Goal: Transaction & Acquisition: Purchase product/service

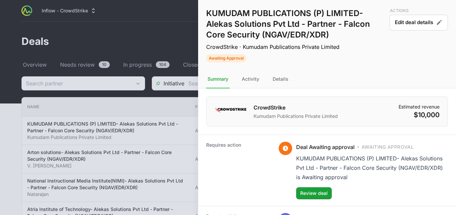
drag, startPoint x: 450, startPoint y: 58, endPoint x: 450, endPoint y: 107, distance: 49.3
click at [450, 107] on div "KUMUDAM PUBLICATIONS (P) LIMITED- Alekas Solutions Pvt Ltd - Partner - Falcon C…" at bounding box center [327, 145] width 258 height 290
click at [278, 173] on div "Deal Awaiting approval · Awaiting Approval KUMUDAM PUBLICATIONS (P) LIMITED- Al…" at bounding box center [362, 171] width 169 height 58
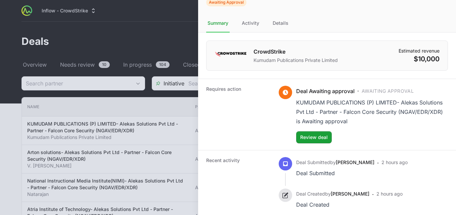
scroll to position [74, 0]
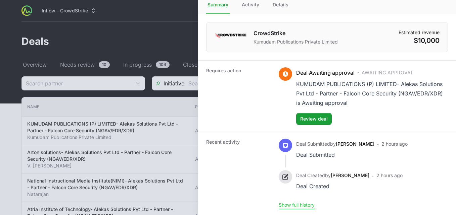
click at [302, 208] on button "Show full history" at bounding box center [296, 205] width 36 height 6
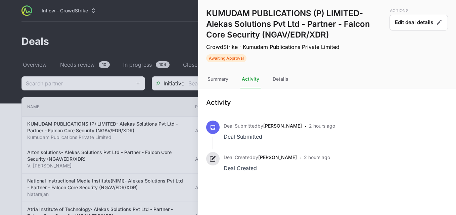
click at [240, 59] on span "Awaiting Approval" at bounding box center [226, 57] width 40 height 7
click at [279, 81] on div "Details" at bounding box center [280, 79] width 18 height 18
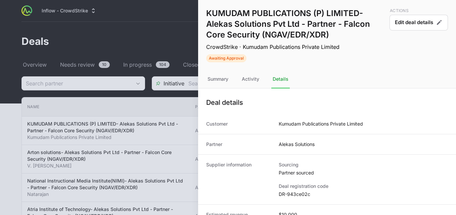
click at [114, 45] on div at bounding box center [228, 107] width 456 height 215
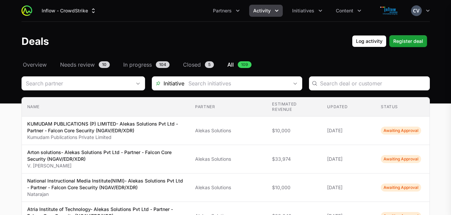
click at [114, 45] on div at bounding box center [225, 107] width 451 height 215
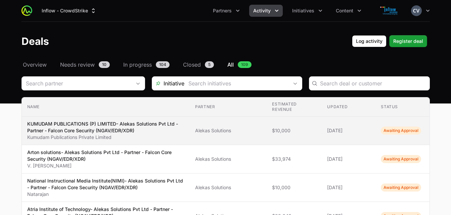
click at [387, 132] on span "Awaiting Approval" at bounding box center [400, 131] width 40 height 8
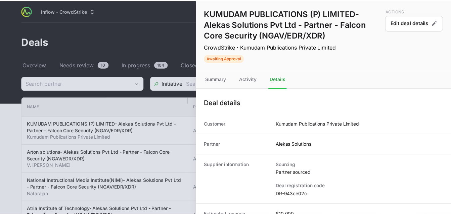
scroll to position [10, 0]
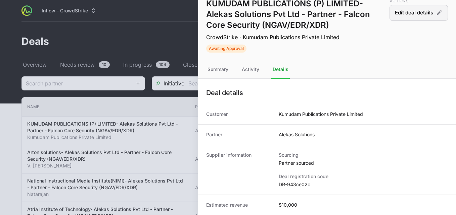
click at [412, 12] on button "Edit deal details" at bounding box center [418, 13] width 58 height 16
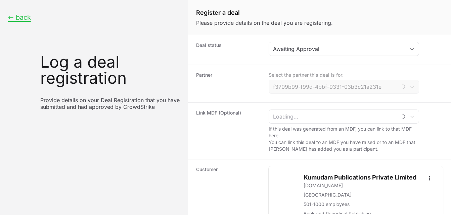
type input "Alekas Solutions"
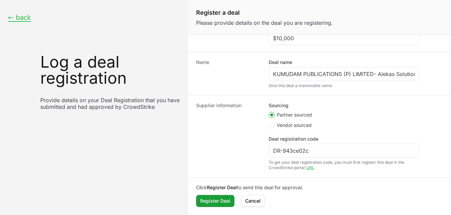
scroll to position [224, 0]
click at [208, 203] on span "Register Deal" at bounding box center [215, 201] width 30 height 8
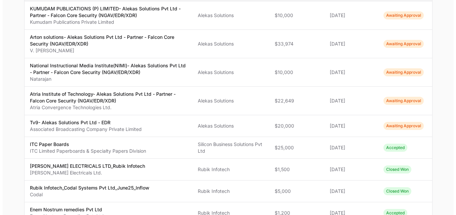
scroll to position [117, 0]
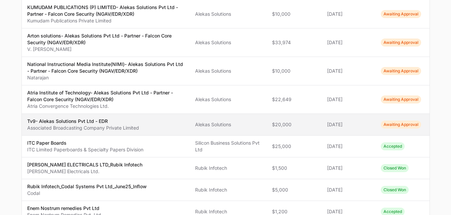
click at [389, 124] on span "Awaiting Approval" at bounding box center [400, 125] width 40 height 8
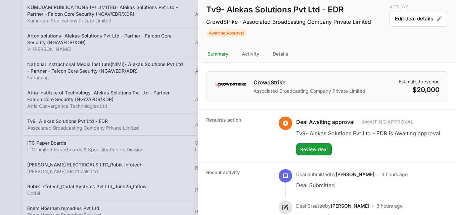
scroll to position [3, 0]
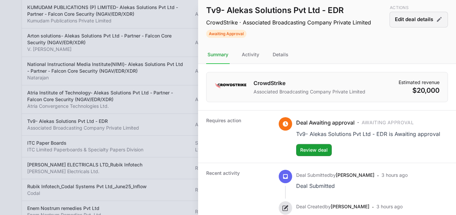
click at [416, 24] on button "Edit deal details" at bounding box center [418, 20] width 58 height 16
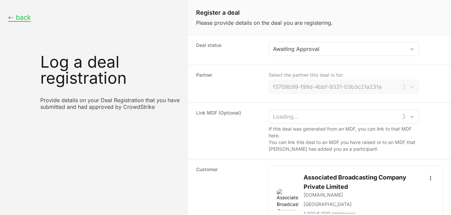
type input "Alekas Solutions"
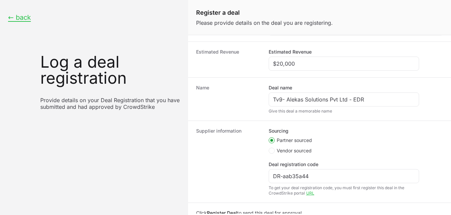
scroll to position [224, 0]
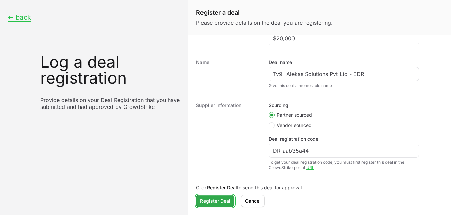
click at [226, 199] on span "Register Deal" at bounding box center [215, 201] width 30 height 8
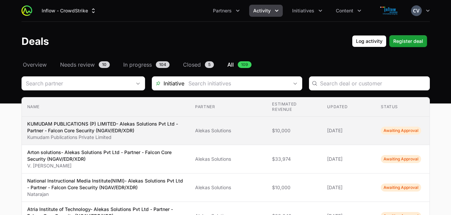
click at [398, 131] on span "Awaiting Approval" at bounding box center [400, 131] width 40 height 8
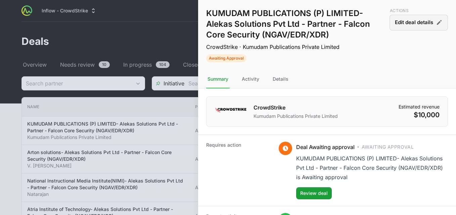
click at [411, 25] on button "Edit deal details" at bounding box center [418, 23] width 58 height 16
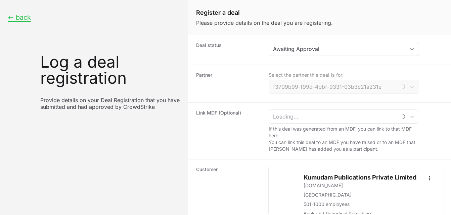
type input "Alekas Solutions"
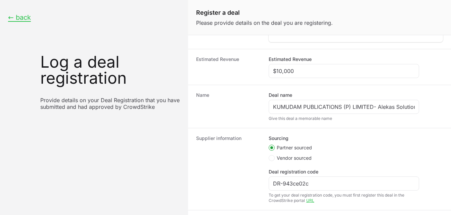
scroll to position [224, 0]
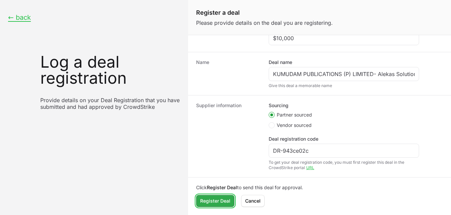
click at [223, 200] on span "Register Deal" at bounding box center [215, 201] width 30 height 8
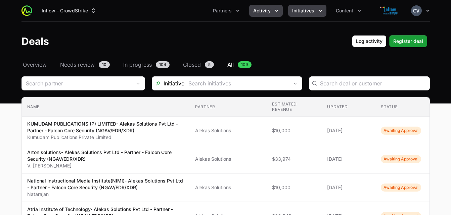
click at [317, 10] on icon "Initiatives menu" at bounding box center [320, 10] width 7 height 7
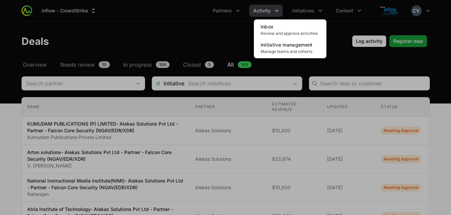
click at [335, 32] on div "Initiatives menu" at bounding box center [225, 107] width 451 height 215
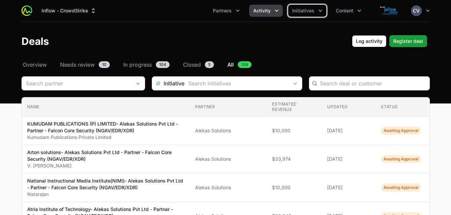
click at [276, 10] on icon "Activity menu" at bounding box center [276, 10] width 7 height 7
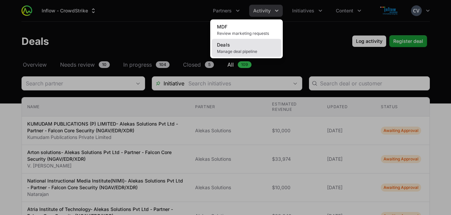
click at [240, 50] on span "Manage deal pipeline" at bounding box center [246, 51] width 59 height 5
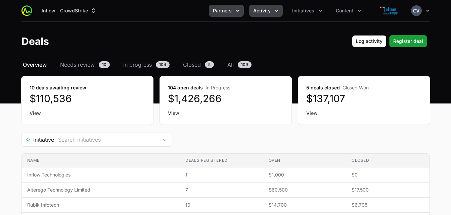
click at [236, 10] on icon "Partners menu" at bounding box center [237, 10] width 7 height 7
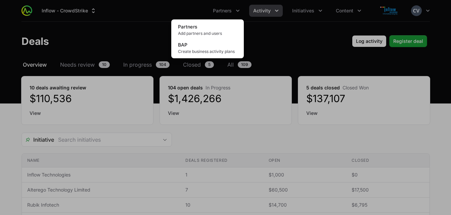
click at [313, 14] on div "Partners menu" at bounding box center [225, 107] width 451 height 215
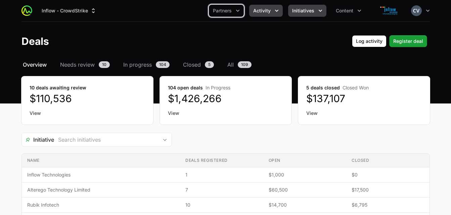
click at [318, 9] on icon "Initiatives menu" at bounding box center [320, 10] width 7 height 7
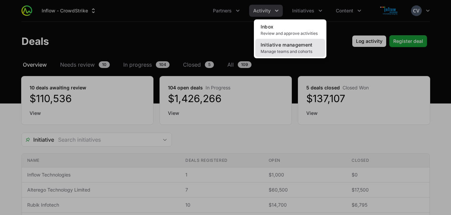
click at [286, 51] on span "Manage teams and cohorts" at bounding box center [289, 51] width 59 height 5
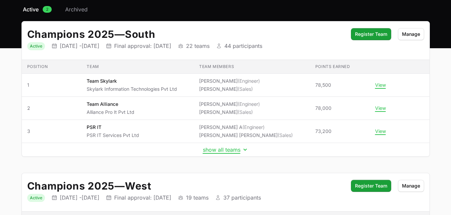
scroll to position [57, 0]
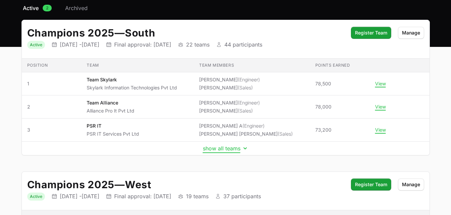
click at [245, 149] on icon "Initiative details" at bounding box center [244, 149] width 3 height 2
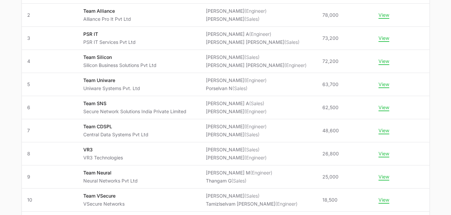
scroll to position [0, 0]
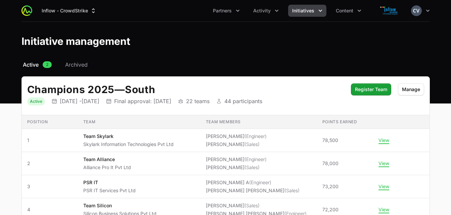
click at [317, 8] on icon "Initiatives menu" at bounding box center [320, 10] width 7 height 7
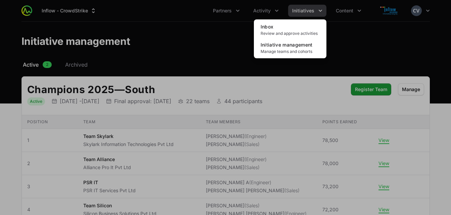
click at [343, 33] on div "Initiatives menu" at bounding box center [225, 107] width 451 height 215
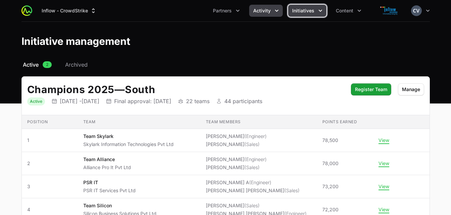
click at [278, 9] on icon "Activity menu" at bounding box center [276, 10] width 7 height 7
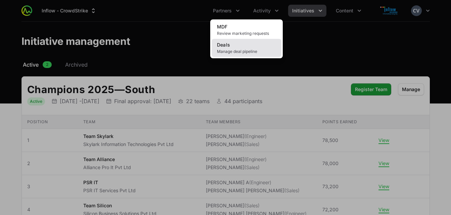
click at [254, 47] on link "Deals Manage deal pipeline" at bounding box center [246, 48] width 70 height 18
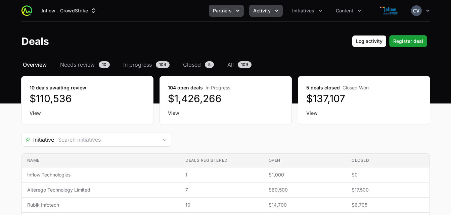
click at [239, 10] on icon "Partners menu" at bounding box center [237, 10] width 7 height 7
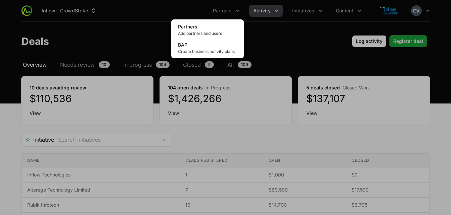
click at [275, 36] on div "Partners menu" at bounding box center [225, 107] width 451 height 215
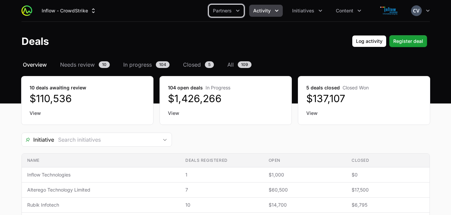
click at [274, 11] on icon "Activity menu" at bounding box center [276, 10] width 7 height 7
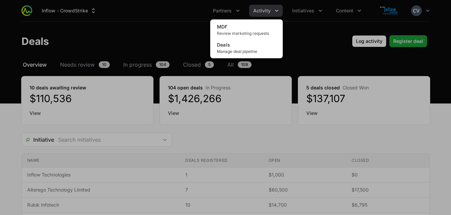
click at [299, 38] on div "Activity menu" at bounding box center [225, 107] width 451 height 215
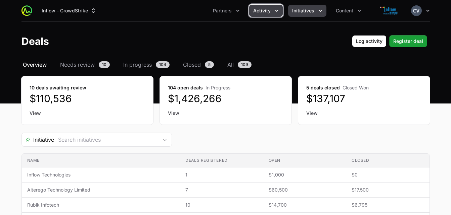
click at [317, 9] on icon "Initiatives menu" at bounding box center [320, 10] width 7 height 7
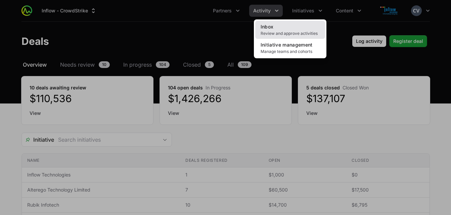
click at [305, 32] on span "Review and approve activities" at bounding box center [289, 33] width 59 height 5
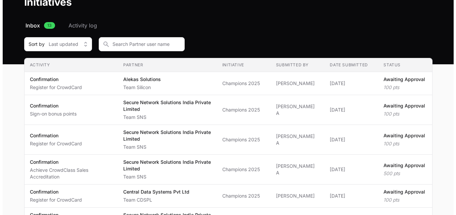
scroll to position [43, 0]
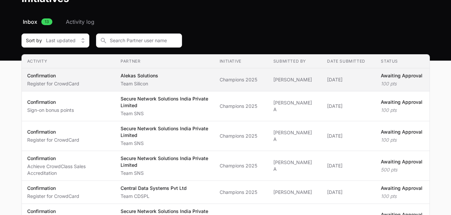
click at [321, 84] on td "Date submitted [DATE]" at bounding box center [348, 79] width 54 height 23
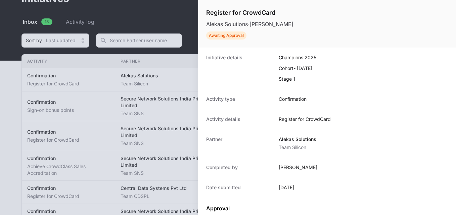
scroll to position [114, 0]
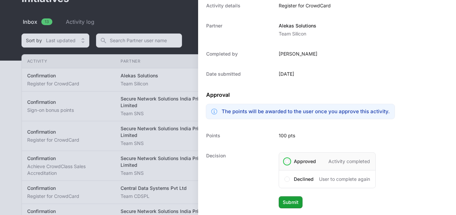
click at [289, 162] on span at bounding box center [286, 161] width 5 height 5
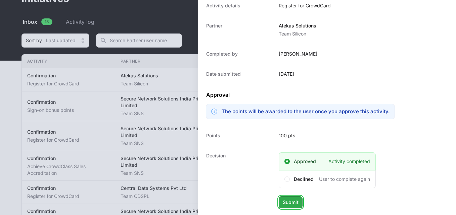
click at [288, 204] on span "Submit" at bounding box center [290, 203] width 16 height 8
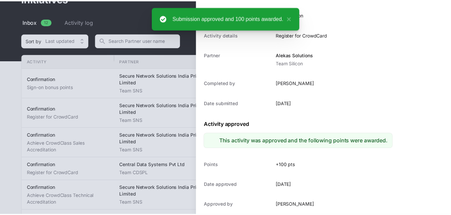
scroll to position [85, 0]
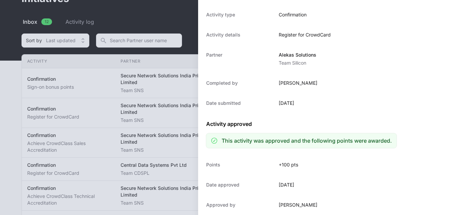
click at [170, 16] on div at bounding box center [228, 107] width 456 height 215
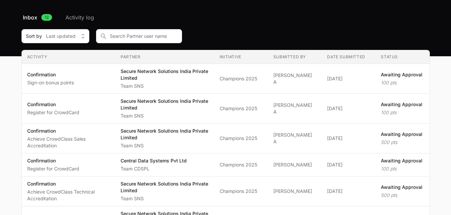
scroll to position [44, 0]
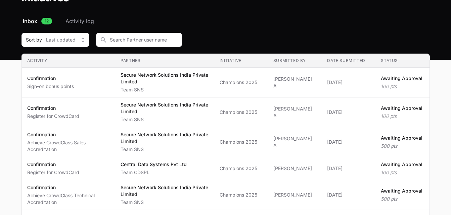
drag, startPoint x: 450, startPoint y: 60, endPoint x: 456, endPoint y: 12, distance: 48.1
click at [451, 12] on html "Inflow - CrowdStrike Partners Activity Initiatives Content Open user menu Open …" at bounding box center [225, 211] width 451 height 510
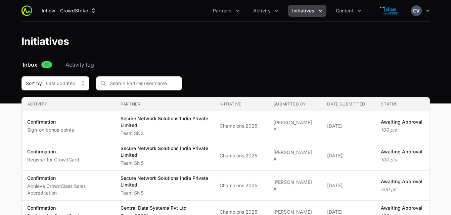
click at [318, 11] on icon "Initiatives menu" at bounding box center [319, 11] width 3 height 2
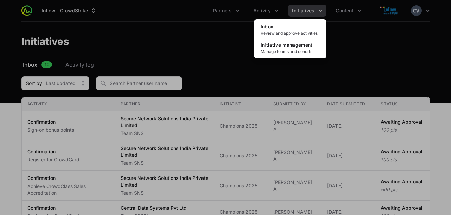
click at [261, 9] on div "Initiatives menu" at bounding box center [225, 107] width 451 height 215
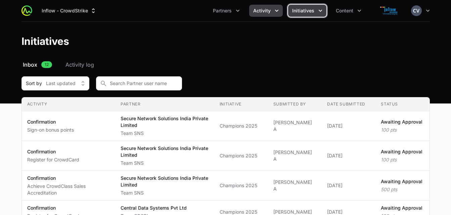
click at [274, 11] on icon "Activity menu" at bounding box center [276, 10] width 7 height 7
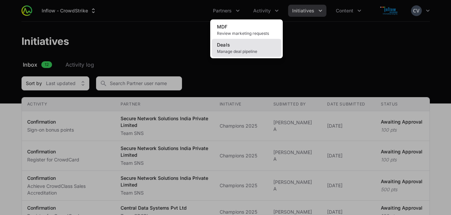
click at [247, 47] on link "Deals Manage deal pipeline" at bounding box center [246, 48] width 70 height 18
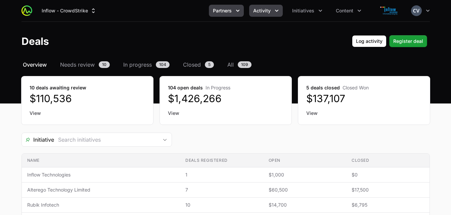
click at [239, 7] on button "Partners" at bounding box center [226, 11] width 35 height 12
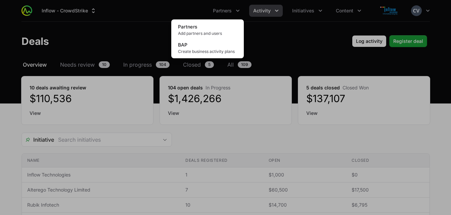
click at [263, 39] on div "Partners menu" at bounding box center [225, 107] width 451 height 215
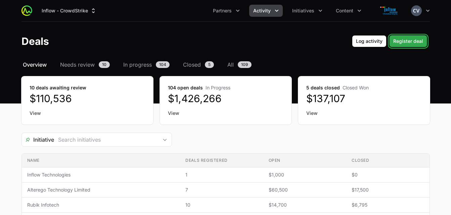
click at [403, 43] on span "Register deal" at bounding box center [408, 41] width 30 height 8
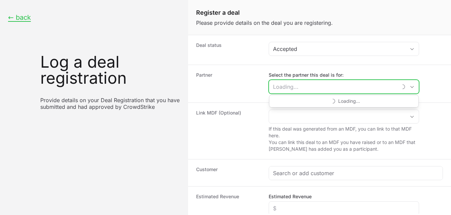
click at [370, 91] on input "Select the partner this deal is for:" at bounding box center [333, 86] width 128 height 13
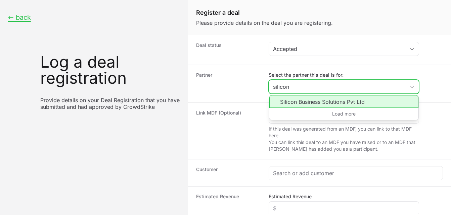
click at [321, 103] on li "Silicon Business Solutions Pvt Ltd" at bounding box center [343, 101] width 149 height 13
type input "Silicon Business Solutions Pvt Ltd"
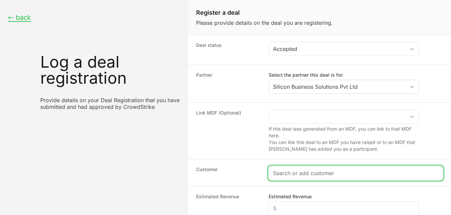
click at [288, 173] on input "Create activity form" at bounding box center [355, 173] width 165 height 8
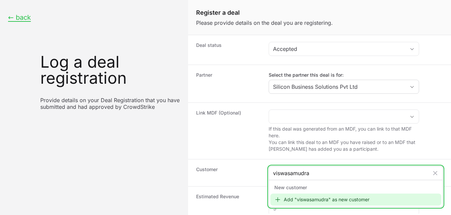
type input "viswasamudra"
click at [295, 199] on div "Add "viswasamudra" as new customer" at bounding box center [355, 200] width 171 height 12
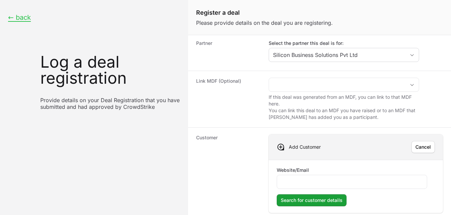
scroll to position [33, 0]
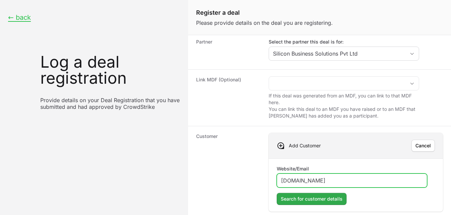
type input "[DOMAIN_NAME]"
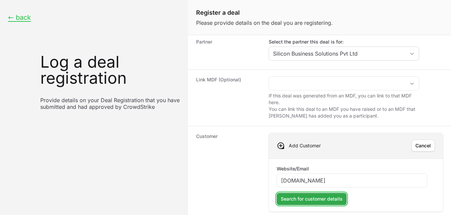
click at [313, 200] on span "Search for customer details" at bounding box center [311, 199] width 62 height 8
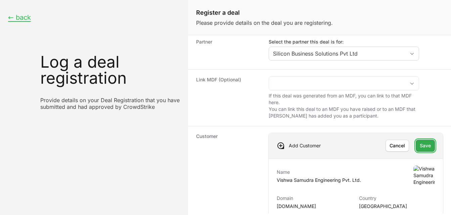
click at [422, 144] on span "Save" at bounding box center [424, 146] width 11 height 8
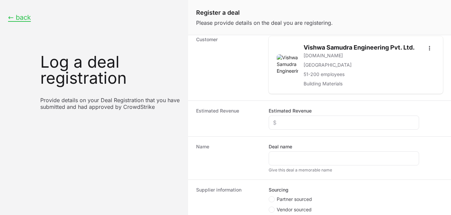
scroll to position [133, 0]
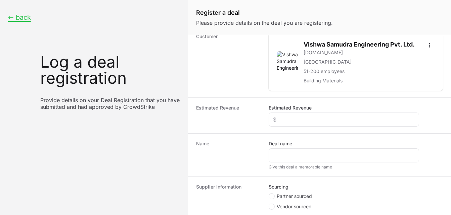
drag, startPoint x: 445, startPoint y: 128, endPoint x: 446, endPoint y: 117, distance: 10.8
click at [446, 117] on form "Deal status Accepted Partner Select the partner this deal is for: Silicon Busin…" at bounding box center [319, 124] width 263 height 179
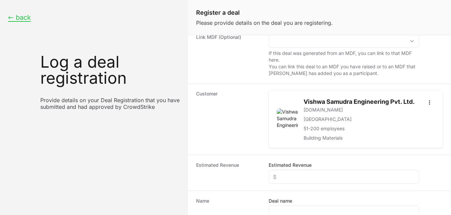
scroll to position [74, 0]
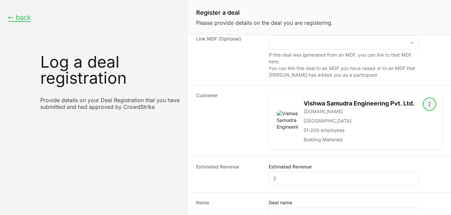
click at [426, 102] on icon "Open options" at bounding box center [429, 104] width 7 height 7
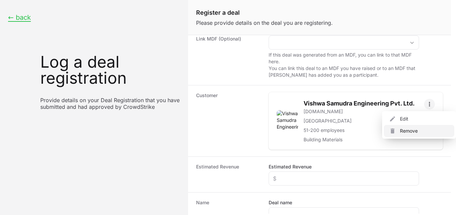
click at [409, 131] on div "Remove" at bounding box center [418, 131] width 70 height 12
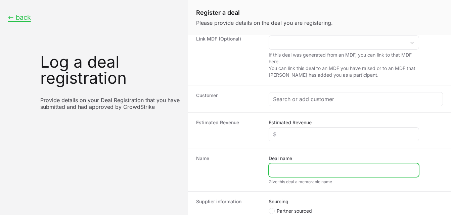
click at [289, 171] on input "Deal name" at bounding box center [344, 170] width 142 height 8
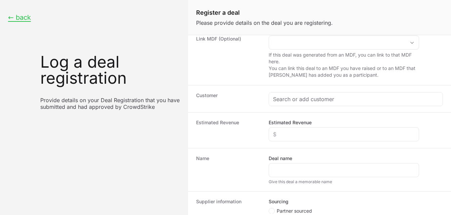
click at [232, 143] on div "Estimated Revenue Estimated Revenue" at bounding box center [319, 130] width 263 height 36
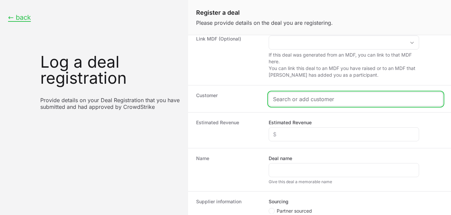
click at [306, 103] on input "Create activity form" at bounding box center [355, 99] width 165 height 8
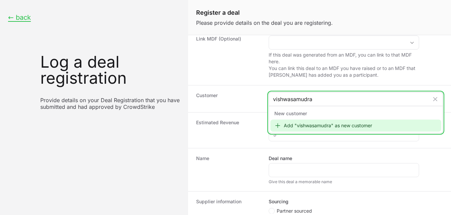
type input "vishwasamudra"
click at [280, 127] on icon "Create activity form" at bounding box center [277, 125] width 7 height 7
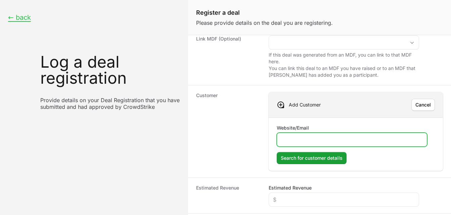
click at [282, 139] on input "Website/Email" at bounding box center [352, 140] width 142 height 8
type input "[DOMAIN_NAME]"
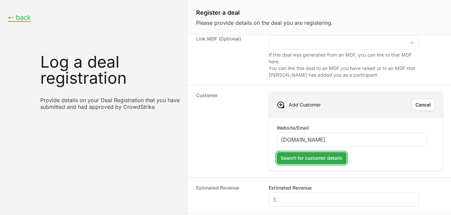
click at [296, 158] on span "Search for customer details" at bounding box center [311, 158] width 62 height 8
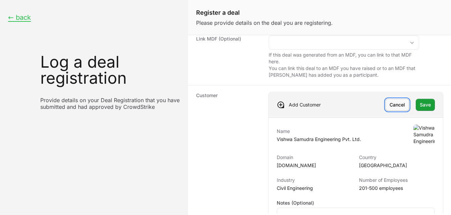
click at [395, 108] on span "Cancel" at bounding box center [396, 105] width 15 height 8
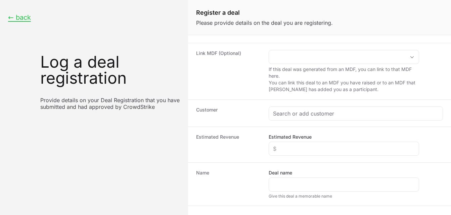
scroll to position [60, 0]
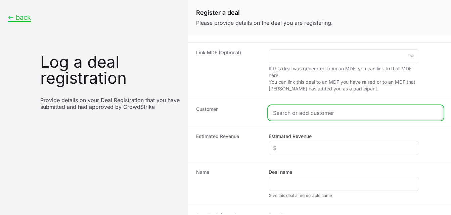
click at [303, 114] on input "Create activity form" at bounding box center [355, 113] width 165 height 8
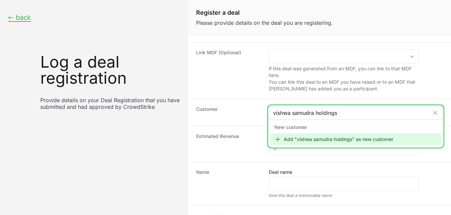
type input "vishwa samudra holdings"
click at [277, 138] on icon "Create activity form" at bounding box center [277, 139] width 7 height 7
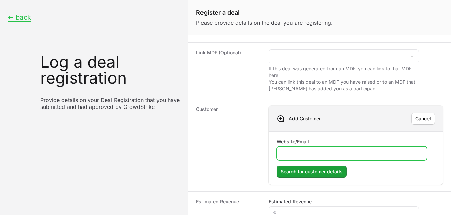
click at [286, 155] on input "Website/Email" at bounding box center [352, 154] width 142 height 8
type input "[DOMAIN_NAME]"
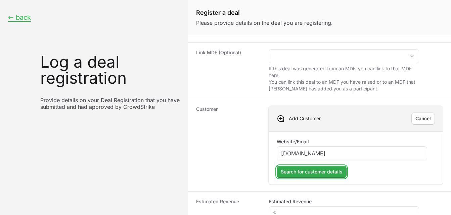
click at [318, 174] on span "Search for customer details" at bounding box center [311, 172] width 62 height 8
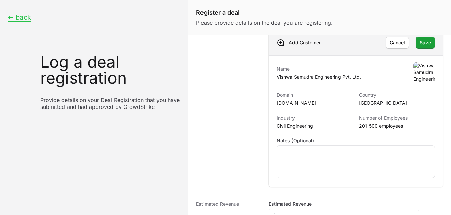
scroll to position [140, 0]
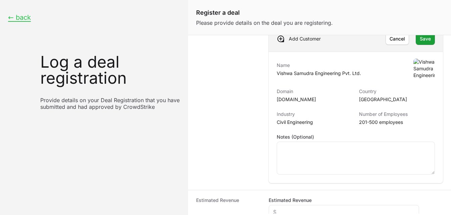
click at [426, 35] on form "Deal status Accepted Partner Select the partner this deal is for: Silicon Busin…" at bounding box center [319, 124] width 263 height 179
click at [424, 41] on span "Save" at bounding box center [424, 39] width 11 height 8
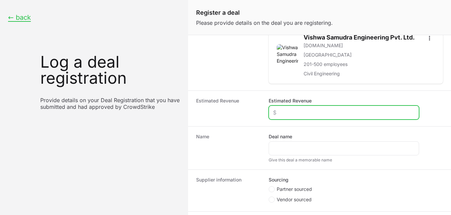
click at [299, 117] on input "Estimated Revenue" at bounding box center [344, 113] width 142 height 8
type input "$19,877"
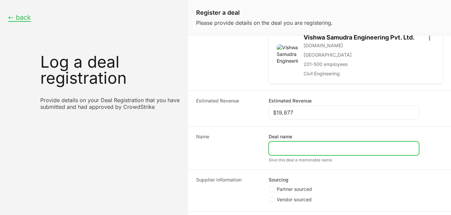
click at [293, 153] on input "Deal name" at bounding box center [344, 149] width 142 height 8
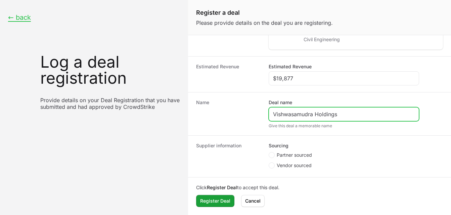
type input "Vishwasamudra Holdings"
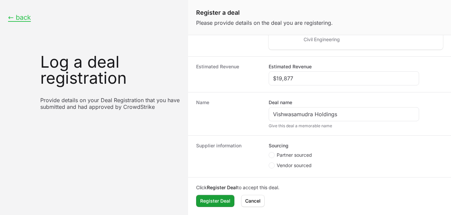
click at [275, 156] on span "Create activity form" at bounding box center [272, 155] width 8 height 6
radio input "true"
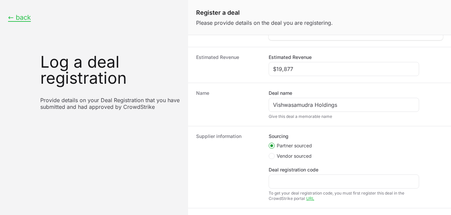
scroll to position [132, 0]
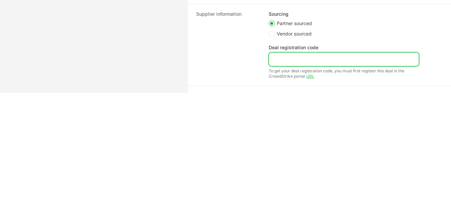
click at [297, 56] on input "Deal registration code" at bounding box center [344, 59] width 142 height 8
paste input "DR-3b3619c6"
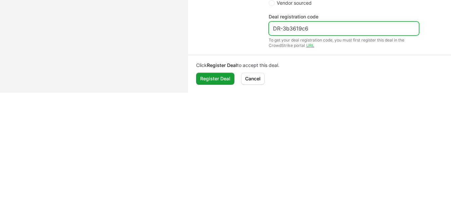
scroll to position [224, 0]
type input "DR-3b3619c6"
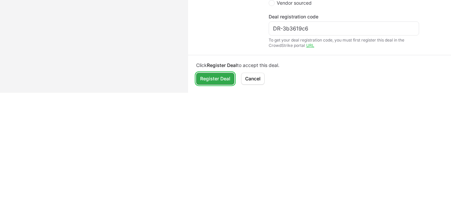
click at [223, 75] on span "Register Deal" at bounding box center [215, 79] width 30 height 8
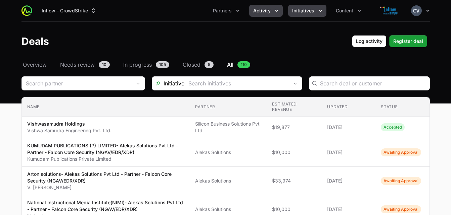
click at [318, 11] on icon "Initiatives menu" at bounding box center [320, 10] width 7 height 7
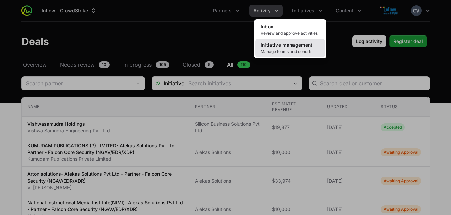
click at [289, 47] on span "Initiative management" at bounding box center [286, 45] width 52 height 6
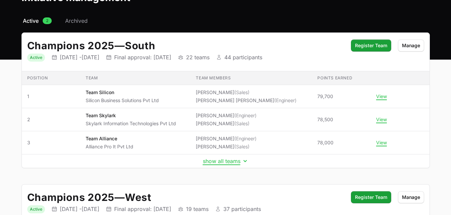
scroll to position [45, 0]
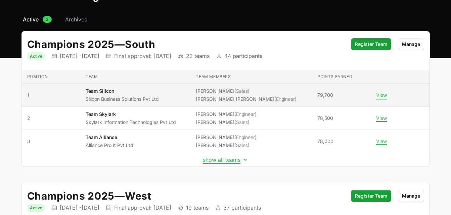
click at [380, 95] on button "View" at bounding box center [381, 95] width 11 height 6
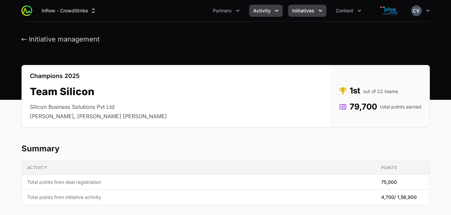
click at [275, 11] on icon "Activity menu" at bounding box center [276, 10] width 7 height 7
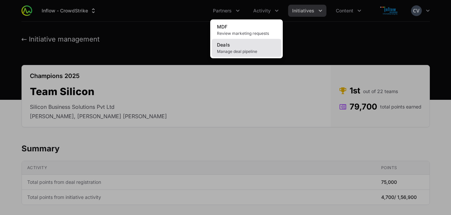
click at [249, 49] on span "Manage deal pipeline" at bounding box center [246, 51] width 59 height 5
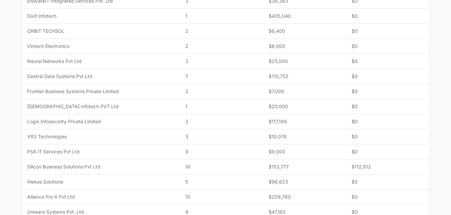
scroll to position [235, 0]
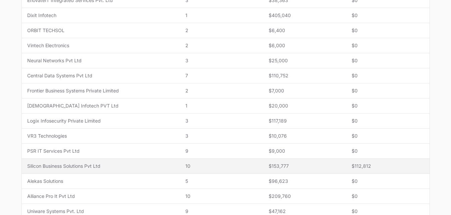
click at [226, 169] on span "10" at bounding box center [221, 166] width 72 height 7
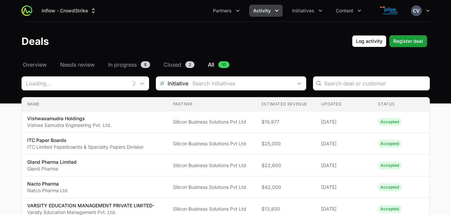
type input "Silicon Business Solutions Pvt Ltd"
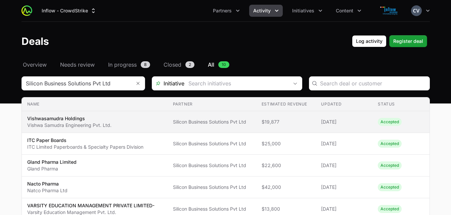
click at [383, 124] on span "Accepted" at bounding box center [389, 122] width 24 height 8
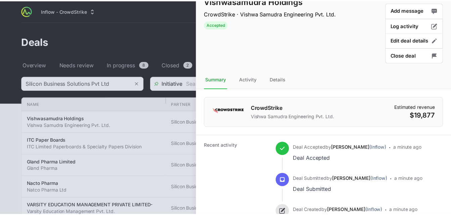
scroll to position [8, 0]
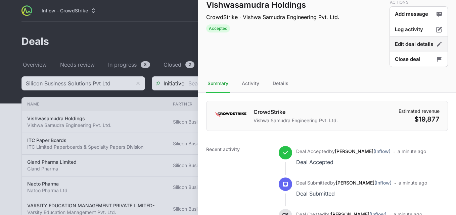
click at [409, 52] on button "Edit deal details" at bounding box center [418, 60] width 58 height 16
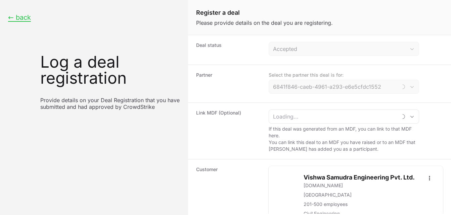
type input "Silicon Business Solutions Pvt Ltd"
click at [21, 17] on button "← back" at bounding box center [19, 17] width 23 height 8
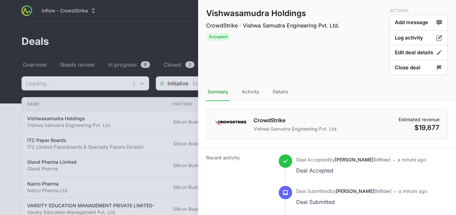
type input "Silicon Business Solutions Pvt Ltd"
click at [140, 24] on div at bounding box center [228, 107] width 456 height 215
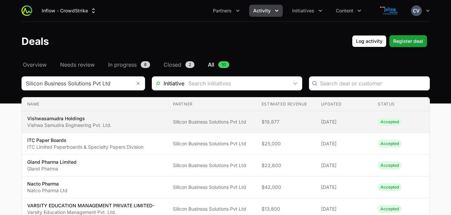
click at [388, 125] on span "Accepted" at bounding box center [389, 122] width 24 height 8
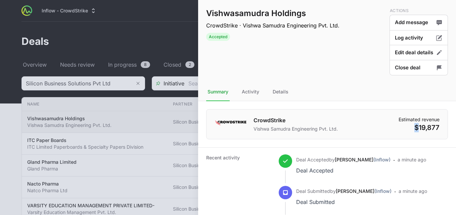
click at [388, 125] on div "Vishwasamudra Holdings CrowdStrike · Vishwa Samudra Engineering Pvt. Ltd. Accep…" at bounding box center [327, 107] width 258 height 215
drag, startPoint x: 388, startPoint y: 125, endPoint x: 411, endPoint y: 68, distance: 61.5
click at [411, 68] on button "Close deal" at bounding box center [418, 68] width 58 height 16
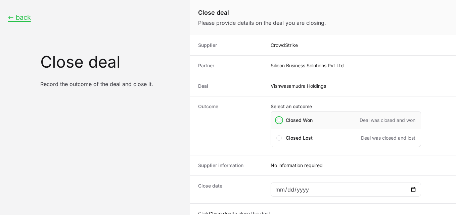
click at [280, 121] on span "Close deal form" at bounding box center [278, 120] width 5 height 5
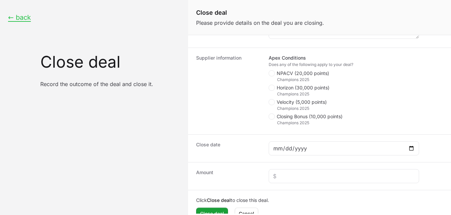
scroll to position [169, 0]
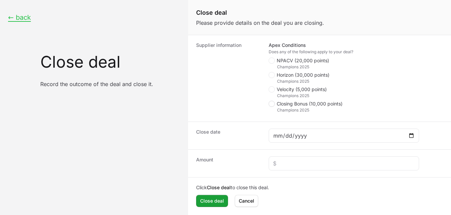
click at [273, 103] on span "Close deal form" at bounding box center [271, 104] width 6 height 6
checkbox input "true"
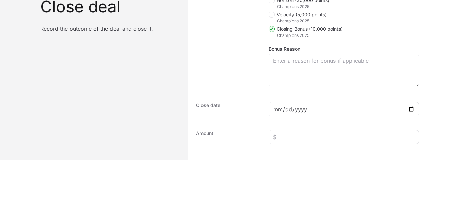
scroll to position [190, 0]
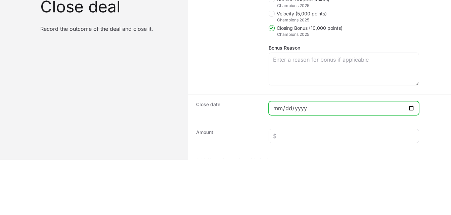
click at [411, 108] on input "Close deal form" at bounding box center [344, 108] width 142 height 8
type input "[DATE]"
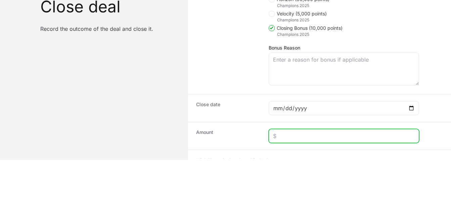
click at [294, 137] on input "Close deal form" at bounding box center [344, 136] width 142 height 8
click at [325, 135] on input "Close deal form" at bounding box center [344, 136] width 142 height 8
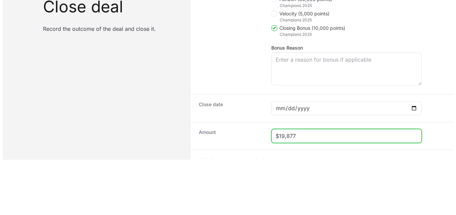
scroll to position [217, 0]
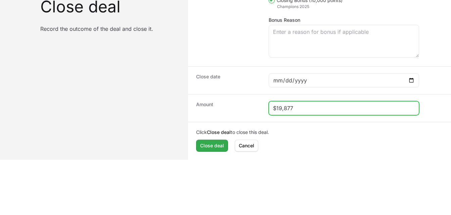
type input "$19,877"
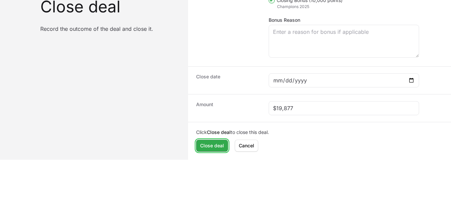
click at [216, 146] on span "Close deal" at bounding box center [212, 146] width 24 height 8
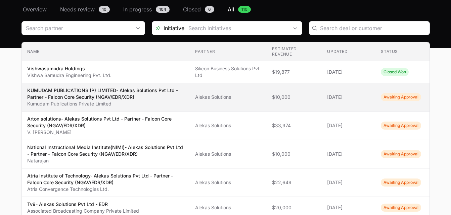
click at [326, 96] on td "Updated [DATE]" at bounding box center [348, 97] width 54 height 29
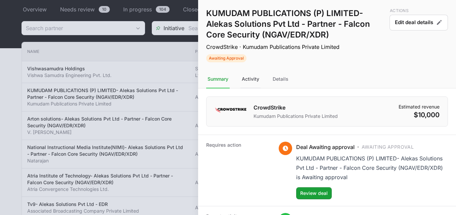
click at [271, 77] on div "Activity" at bounding box center [280, 79] width 18 height 18
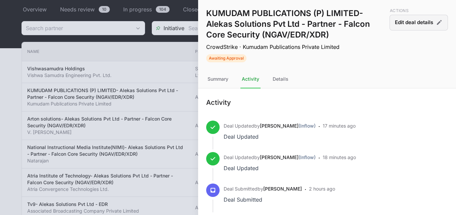
click at [409, 25] on button "Edit deal details" at bounding box center [418, 23] width 58 height 16
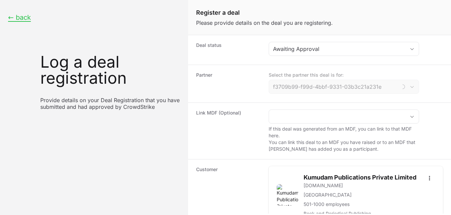
type input "Alekas Solutions"
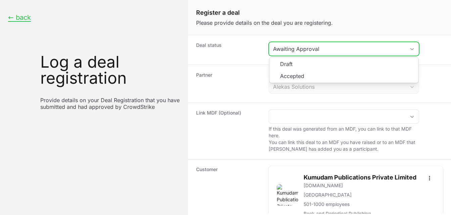
click at [414, 48] on icon "Create activity form" at bounding box center [411, 49] width 5 height 2
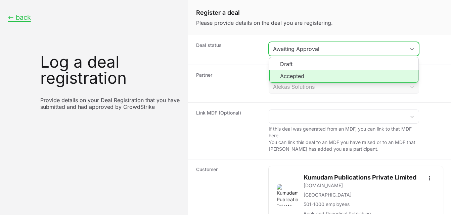
click at [320, 76] on li "Accepted" at bounding box center [343, 76] width 149 height 13
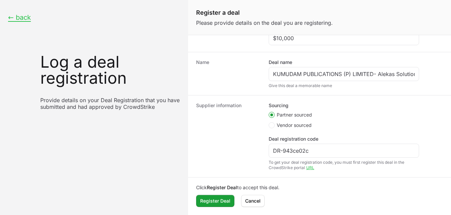
scroll to position [224, 0]
click at [220, 201] on span "Register Deal" at bounding box center [215, 201] width 30 height 8
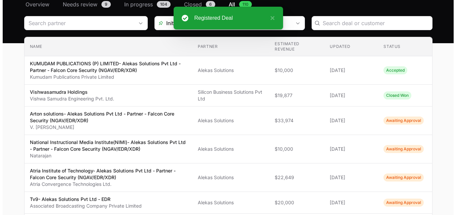
scroll to position [66, 0]
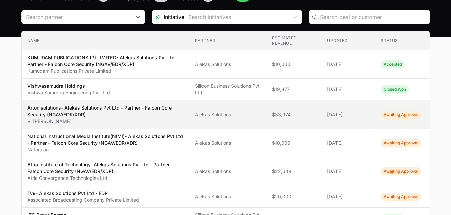
click at [387, 116] on span "Awaiting Approval" at bounding box center [400, 115] width 40 height 8
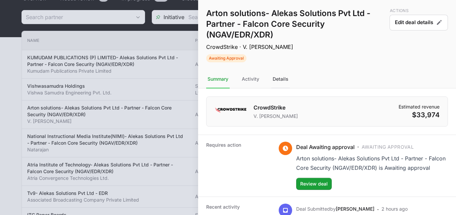
click at [281, 77] on div "Details" at bounding box center [280, 79] width 18 height 18
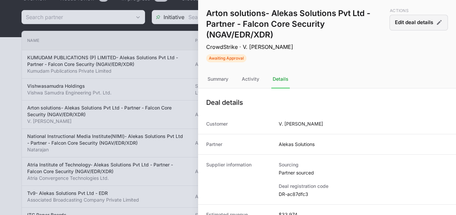
click at [408, 27] on button "Edit deal details" at bounding box center [418, 23] width 58 height 16
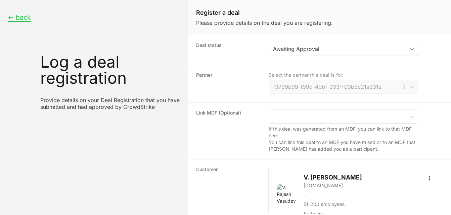
type input "Alekas Solutions"
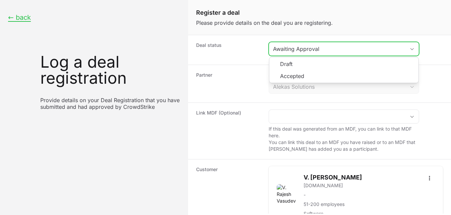
click at [412, 48] on icon "Create activity form" at bounding box center [411, 49] width 5 height 2
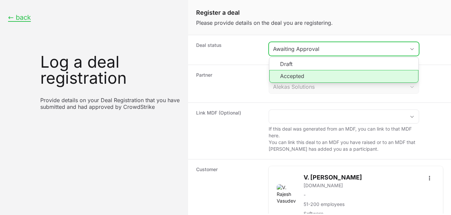
click at [290, 80] on li "Accepted" at bounding box center [343, 76] width 149 height 13
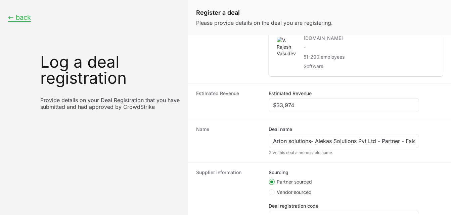
scroll to position [215, 0]
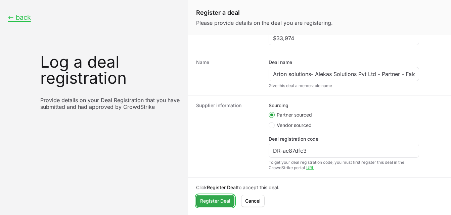
click at [216, 201] on span "Register Deal" at bounding box center [215, 201] width 30 height 8
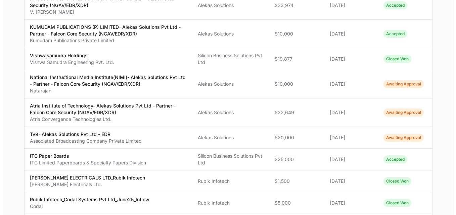
scroll to position [128, 0]
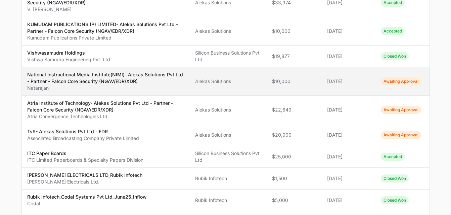
click at [388, 82] on span "Awaiting Approval" at bounding box center [400, 81] width 40 height 8
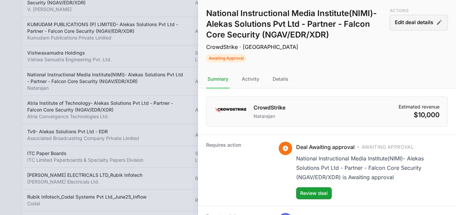
click at [424, 26] on button "Edit deal details" at bounding box center [418, 23] width 58 height 16
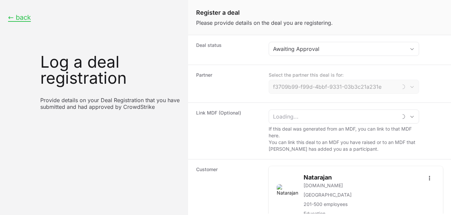
type input "Alekas Solutions"
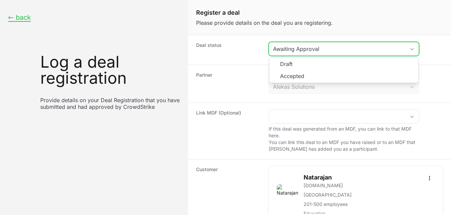
click at [414, 47] on button "Awaiting Approval" at bounding box center [344, 48] width 150 height 13
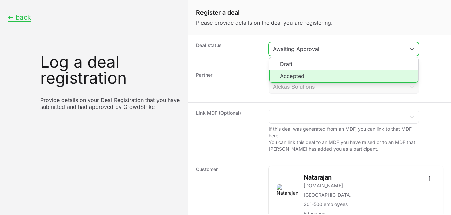
click at [314, 79] on li "Accepted" at bounding box center [343, 76] width 149 height 13
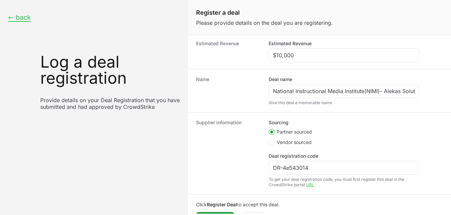
scroll to position [215, 0]
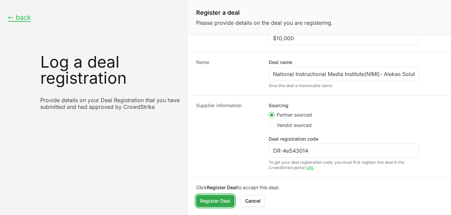
click at [226, 200] on span "Register Deal" at bounding box center [215, 201] width 30 height 8
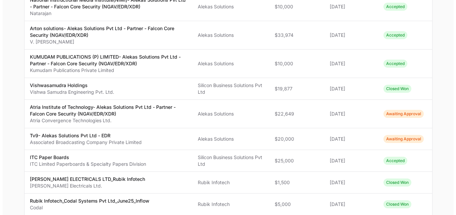
scroll to position [127, 0]
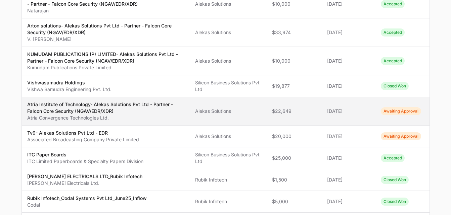
click at [394, 112] on span "Awaiting Approval" at bounding box center [400, 111] width 40 height 8
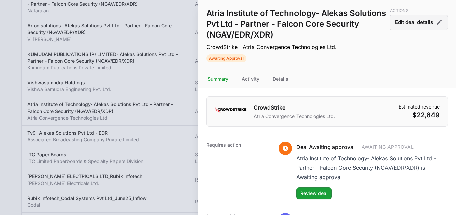
click at [411, 27] on button "Edit deal details" at bounding box center [418, 23] width 58 height 16
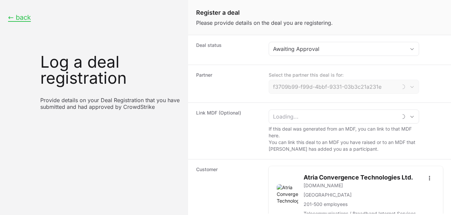
type input "Alekas Solutions"
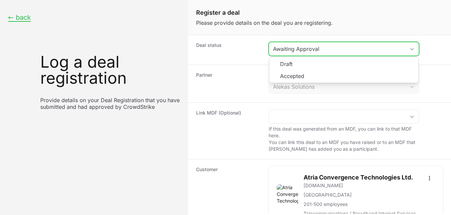
click at [410, 47] on button "Awaiting Approval" at bounding box center [344, 48] width 150 height 13
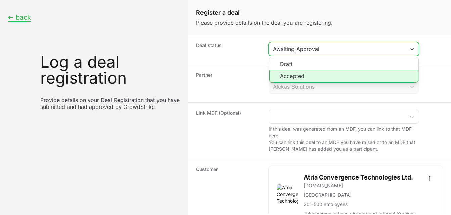
click at [326, 78] on li "Accepted" at bounding box center [343, 76] width 149 height 13
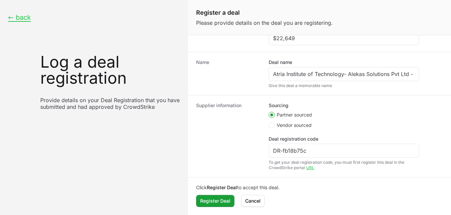
scroll to position [221, 0]
click at [222, 201] on span "Register Deal" at bounding box center [215, 201] width 30 height 8
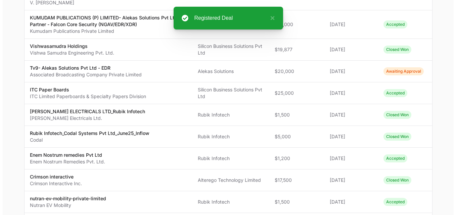
scroll to position [193, 0]
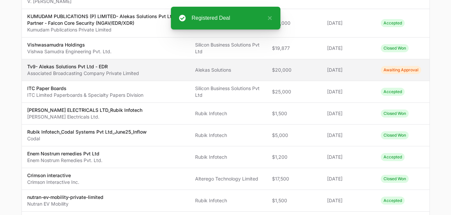
click at [392, 72] on span "Awaiting Approval" at bounding box center [400, 70] width 40 height 8
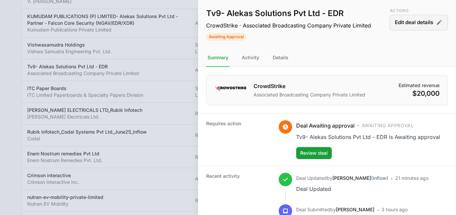
drag, startPoint x: 392, startPoint y: 72, endPoint x: 394, endPoint y: 19, distance: 53.4
click at [394, 19] on button "Edit deal details" at bounding box center [418, 23] width 58 height 16
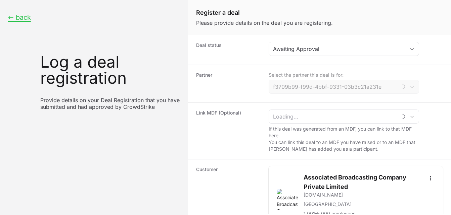
type input "Alekas Solutions"
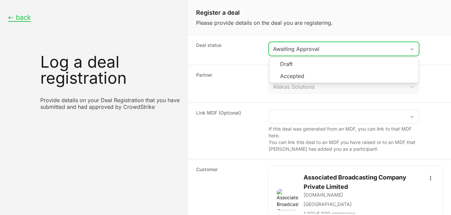
click at [412, 48] on icon "Create activity form" at bounding box center [411, 49] width 5 height 2
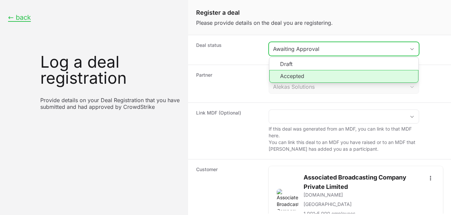
click at [302, 77] on li "Accepted" at bounding box center [343, 76] width 149 height 13
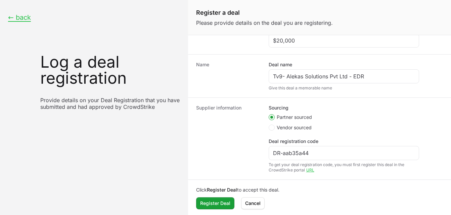
scroll to position [224, 0]
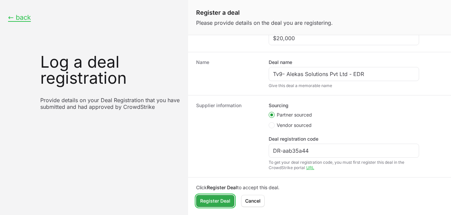
click at [223, 201] on span "Register Deal" at bounding box center [215, 201] width 30 height 8
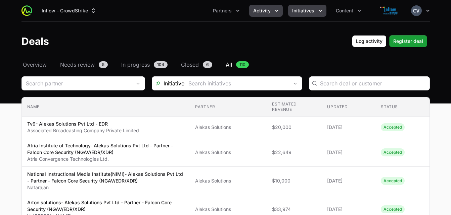
click at [317, 11] on icon "Initiatives menu" at bounding box center [320, 10] width 7 height 7
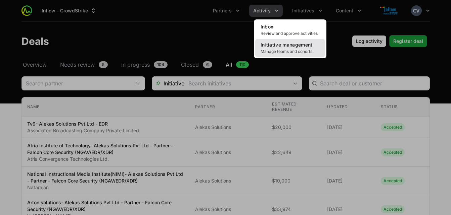
click at [285, 50] on span "Manage teams and cohorts" at bounding box center [289, 51] width 59 height 5
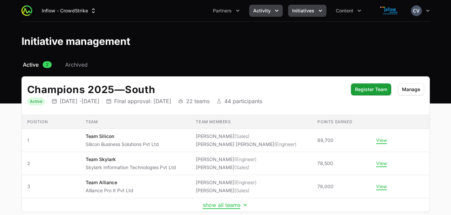
click at [276, 11] on icon "Activity menu" at bounding box center [276, 11] width 3 height 2
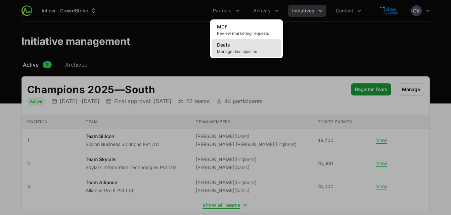
click at [249, 50] on span "Manage deal pipeline" at bounding box center [246, 51] width 59 height 5
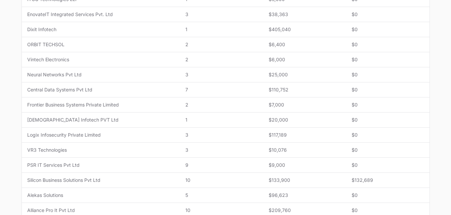
scroll to position [255, 0]
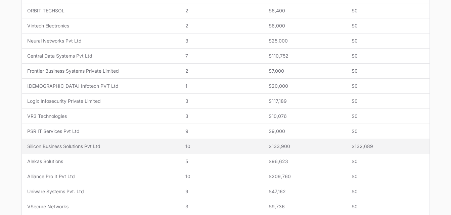
click at [122, 149] on span "Silicon Business Solutions Pvt Ltd" at bounding box center [101, 146] width 148 height 7
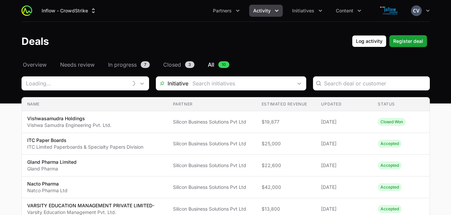
type input "Silicon Business Solutions Pvt Ltd"
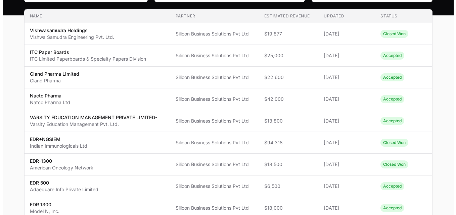
scroll to position [91, 0]
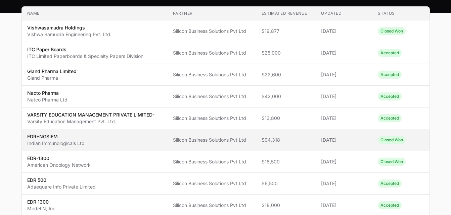
click at [244, 141] on span "Silicon Business Solutions Pvt Ltd" at bounding box center [212, 140] width 78 height 7
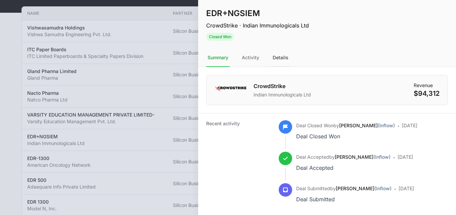
click at [280, 59] on div "Details" at bounding box center [280, 58] width 18 height 18
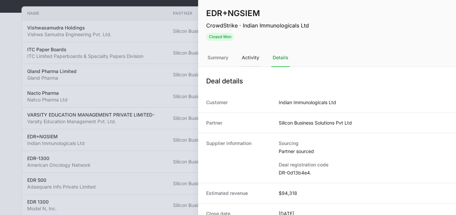
click at [252, 59] on div "Activity" at bounding box center [250, 58] width 20 height 18
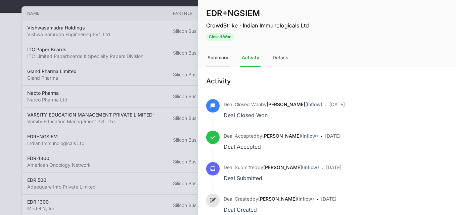
click at [224, 58] on div "Summary" at bounding box center [217, 58] width 23 height 18
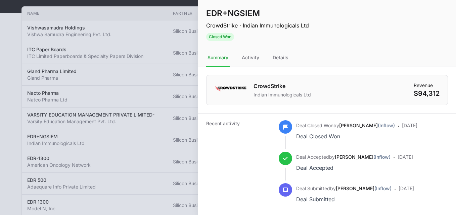
click at [160, 31] on div at bounding box center [228, 107] width 456 height 215
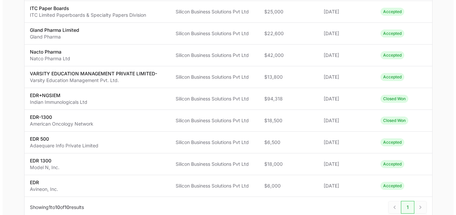
scroll to position [133, 0]
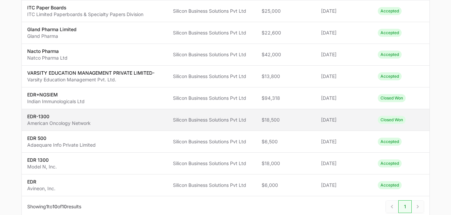
click at [389, 119] on span "Closed Won" at bounding box center [391, 120] width 28 height 8
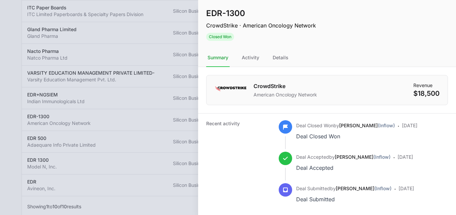
scroll to position [13, 0]
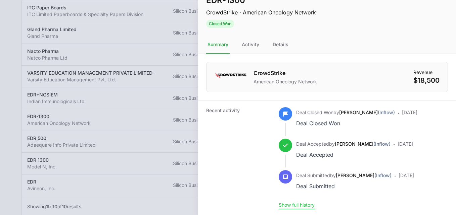
click at [308, 205] on button "Show full history" at bounding box center [296, 205] width 36 height 6
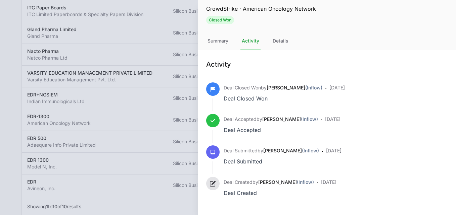
scroll to position [7, 0]
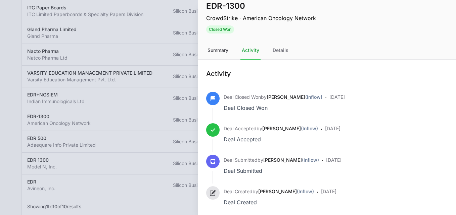
click at [224, 52] on div "Summary" at bounding box center [217, 51] width 23 height 18
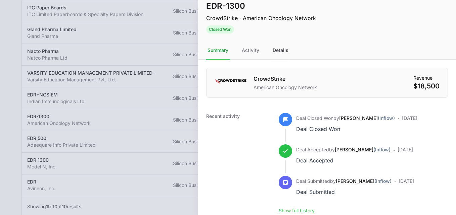
click at [279, 50] on div "Details" at bounding box center [280, 51] width 18 height 18
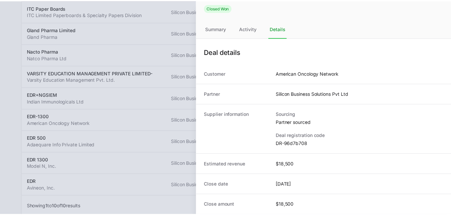
scroll to position [0, 0]
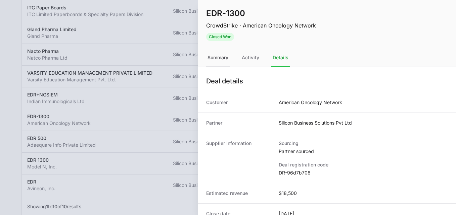
click at [240, 57] on div "Summary" at bounding box center [250, 58] width 20 height 18
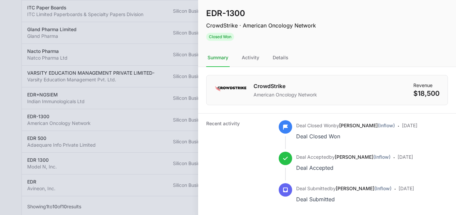
click at [151, 35] on div at bounding box center [228, 107] width 456 height 215
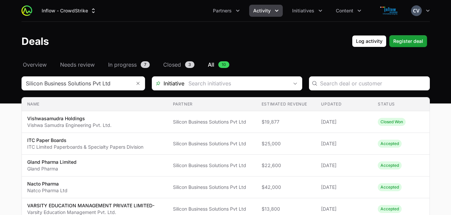
click at [275, 8] on icon "Activity menu" at bounding box center [276, 10] width 7 height 7
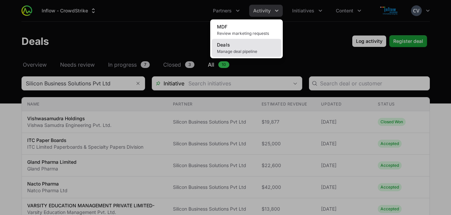
click at [238, 51] on span "Manage deal pipeline" at bounding box center [246, 51] width 59 height 5
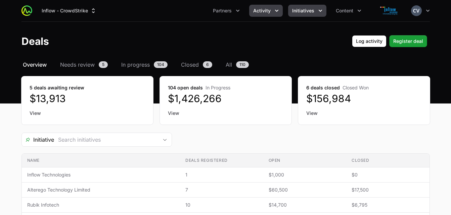
click at [318, 9] on icon "Initiatives menu" at bounding box center [320, 10] width 7 height 7
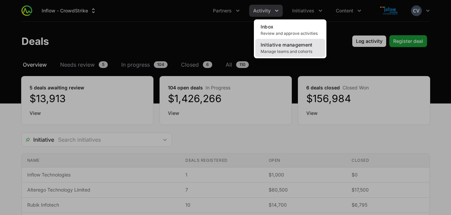
click at [284, 45] on span "Initiative management" at bounding box center [286, 45] width 52 height 6
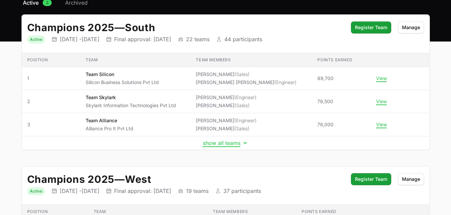
scroll to position [67, 0]
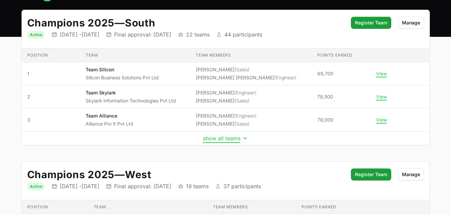
click at [246, 138] on icon "Initiative details" at bounding box center [244, 139] width 3 height 2
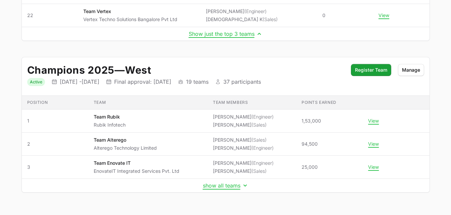
scroll to position [617, 0]
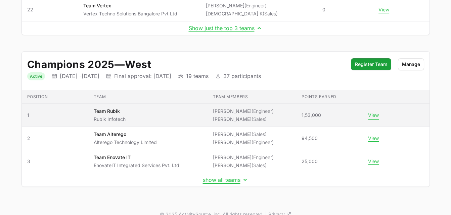
click at [371, 114] on button "View" at bounding box center [373, 115] width 11 height 6
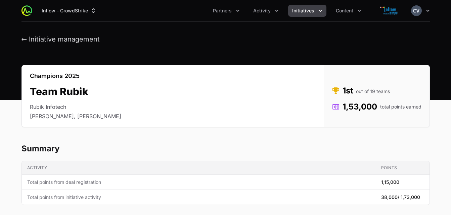
click at [322, 9] on icon "Initiatives menu" at bounding box center [320, 10] width 7 height 7
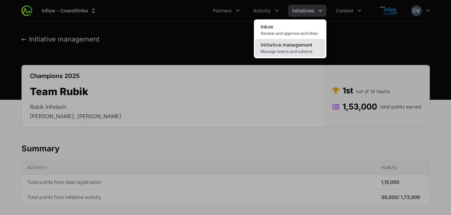
click at [291, 48] on link "Initiative management Manage teams and cohorts" at bounding box center [290, 48] width 70 height 18
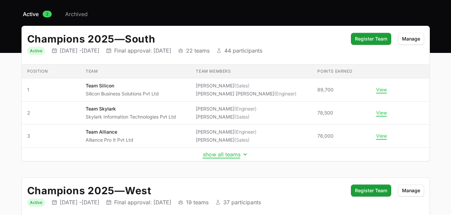
scroll to position [47, 0]
